Goal: Task Accomplishment & Management: Manage account settings

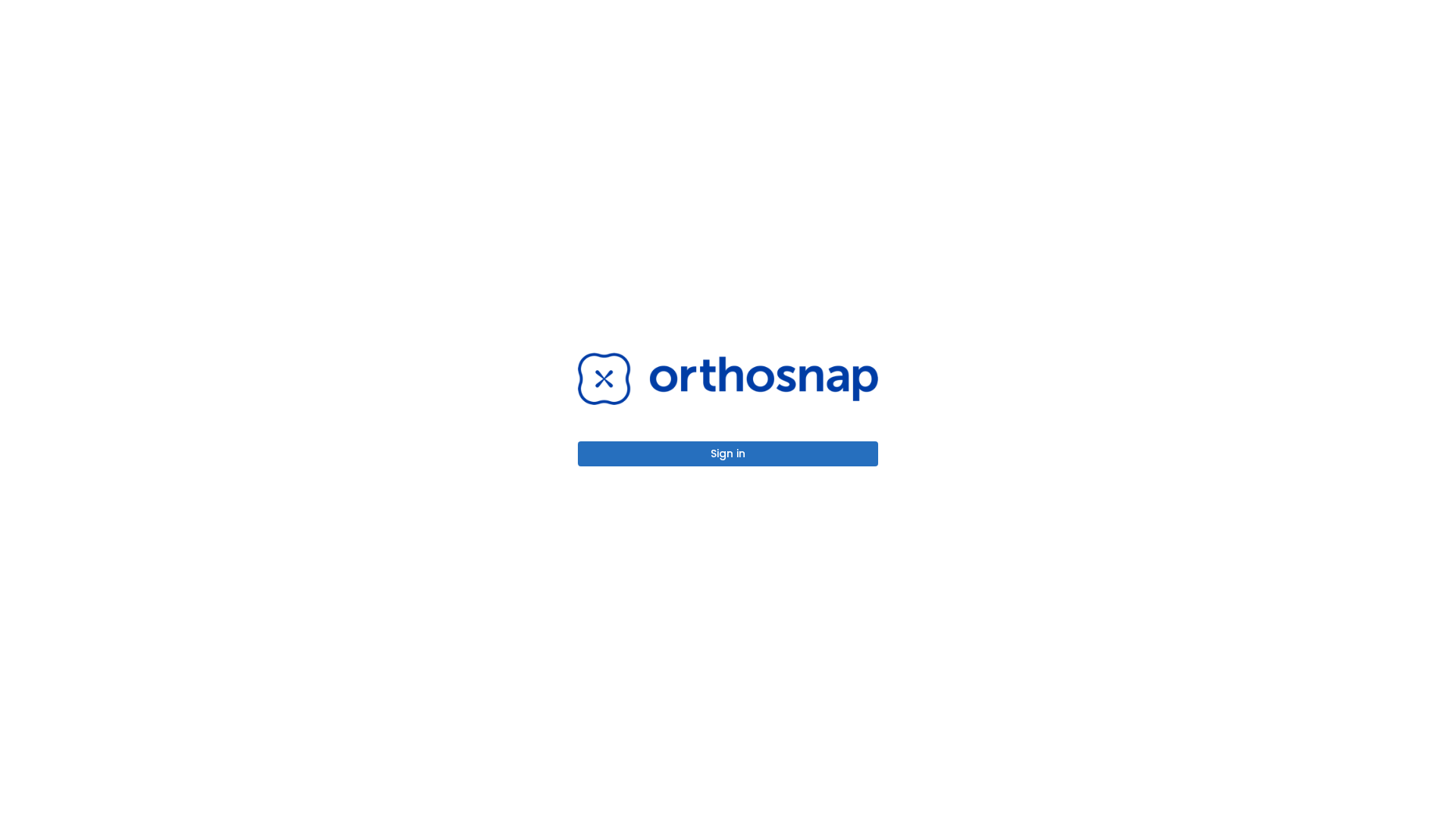
click at [728, 453] on button "Sign in" at bounding box center [728, 452] width 300 height 25
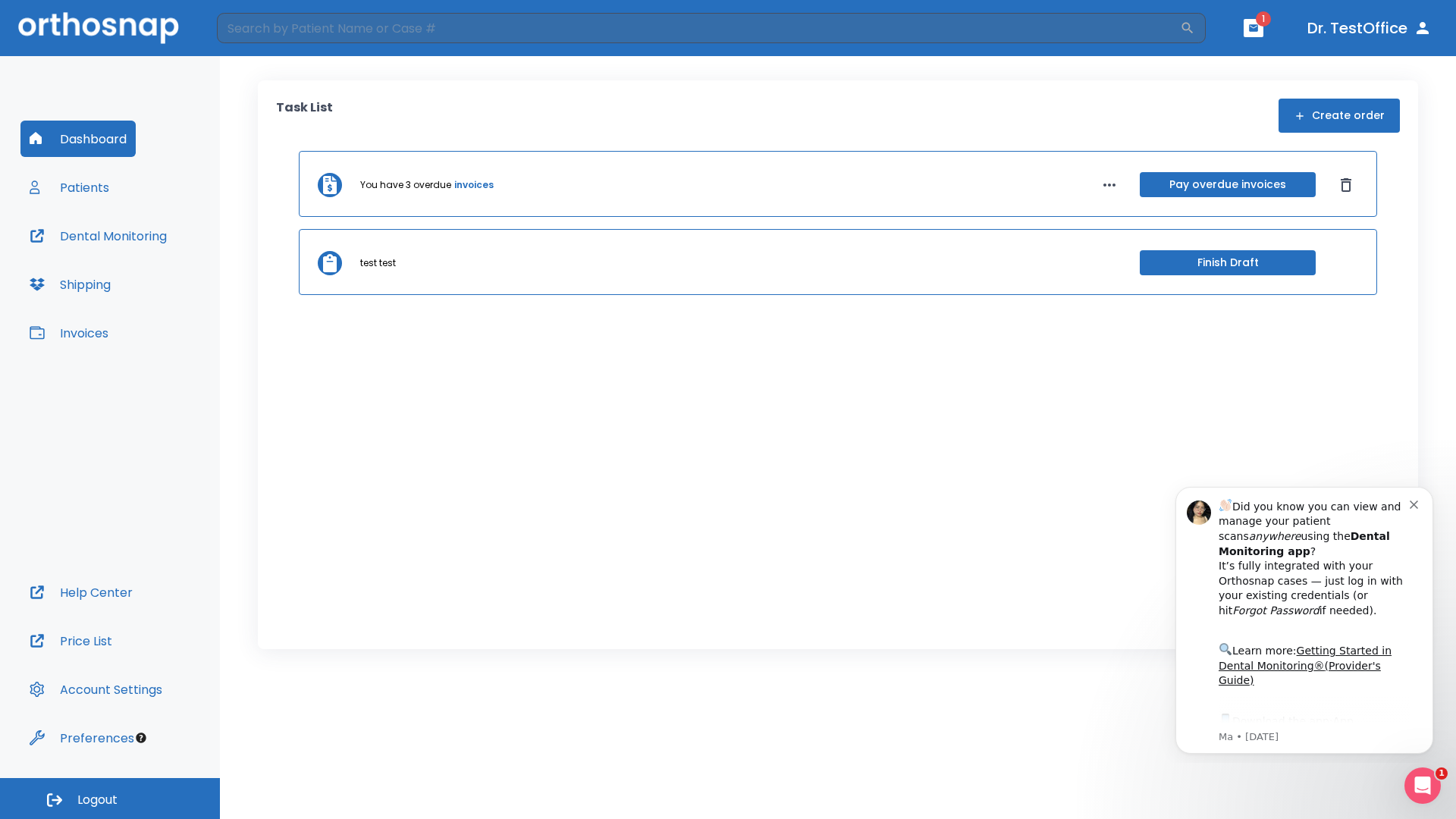
click at [110, 798] on span "Logout" at bounding box center [97, 799] width 41 height 17
